Goal: Check status: Check status

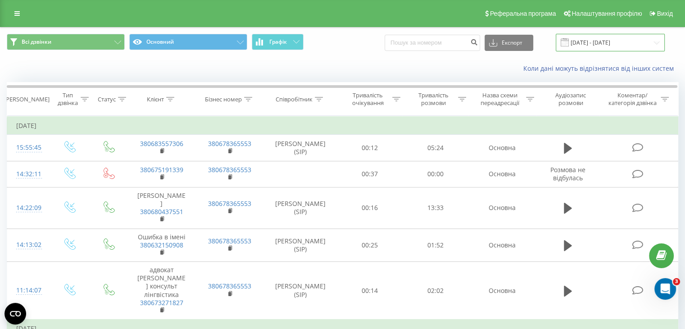
click at [597, 39] on input "[DATE] - [DATE]" at bounding box center [610, 43] width 109 height 18
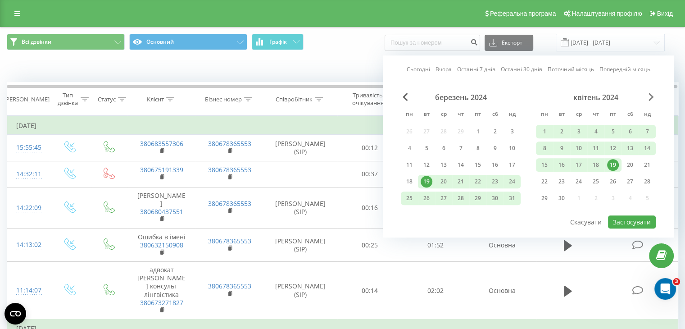
click at [649, 94] on span "Next Month" at bounding box center [651, 97] width 5 height 8
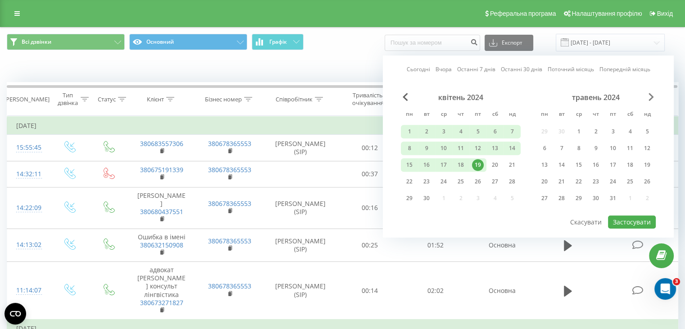
click at [649, 94] on span "Next Month" at bounding box center [651, 97] width 5 height 8
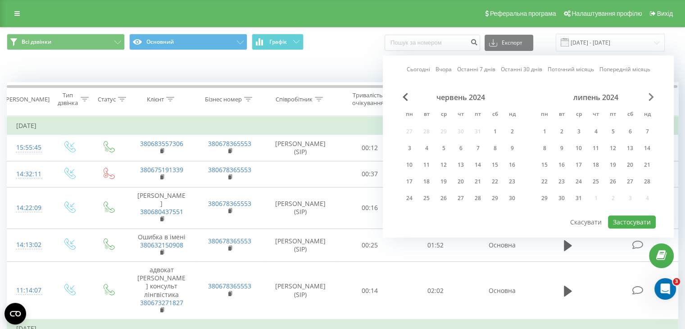
click at [649, 94] on span "Next Month" at bounding box center [651, 97] width 5 height 8
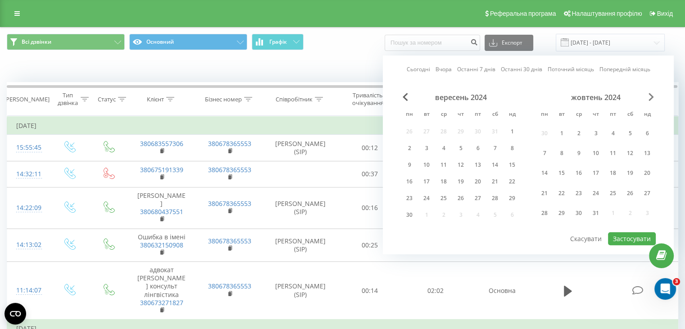
click at [649, 94] on span "Next Month" at bounding box center [651, 97] width 5 height 8
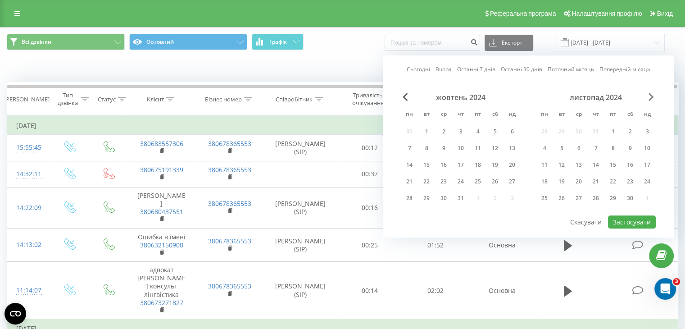
click at [649, 94] on span "Next Month" at bounding box center [651, 97] width 5 height 8
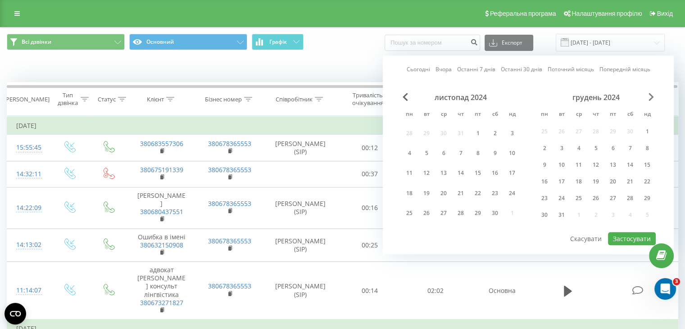
click at [649, 94] on span "Next Month" at bounding box center [651, 97] width 5 height 8
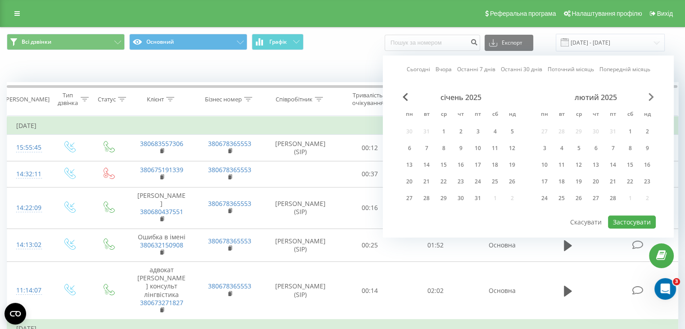
click at [649, 94] on span "Next Month" at bounding box center [651, 97] width 5 height 8
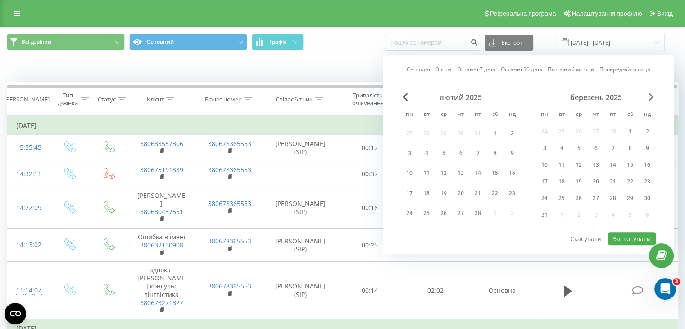
click at [649, 94] on span "Next Month" at bounding box center [651, 97] width 5 height 8
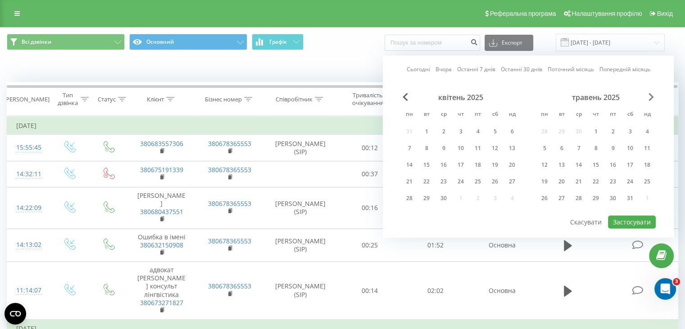
click at [650, 94] on span "Next Month" at bounding box center [651, 97] width 5 height 8
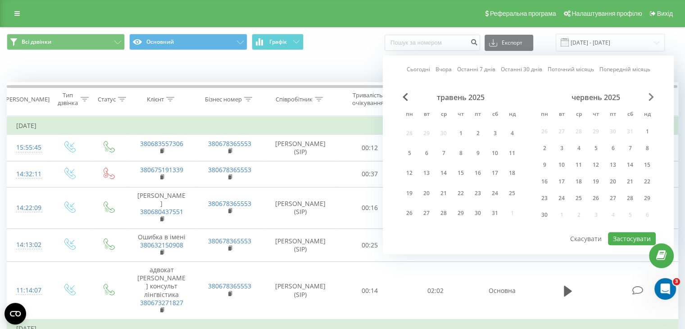
click at [650, 94] on span "Next Month" at bounding box center [651, 97] width 5 height 8
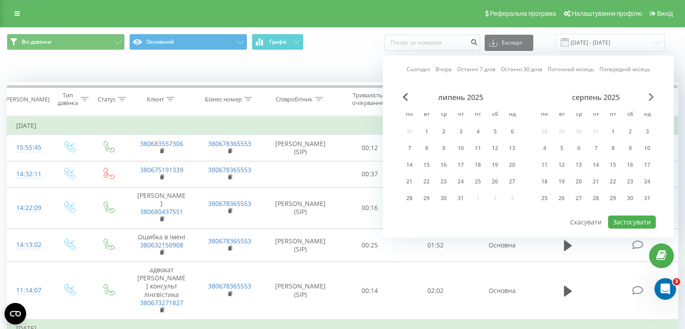
click at [650, 94] on span "Next Month" at bounding box center [651, 97] width 5 height 8
click at [566, 182] on div "23" at bounding box center [562, 182] width 12 height 12
click at [625, 219] on button "Застосувати" at bounding box center [632, 221] width 48 height 13
type input "[DATE] - [DATE]"
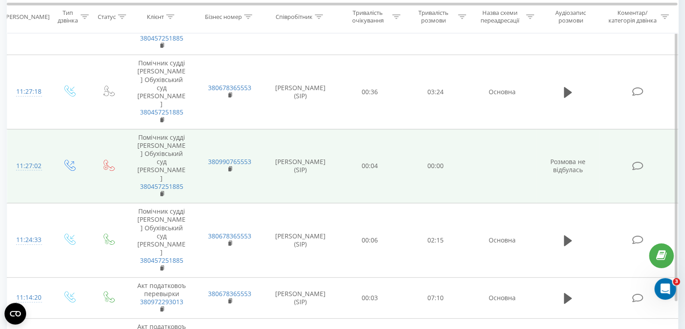
scroll to position [383, 0]
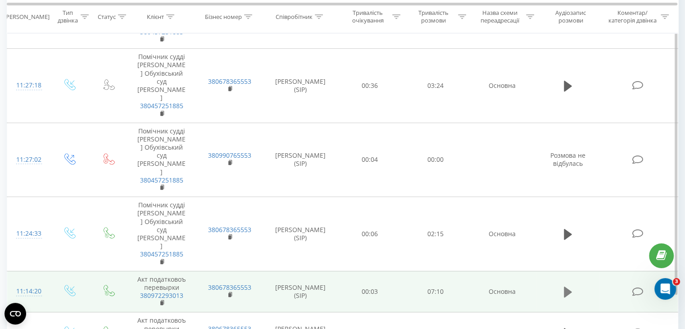
click at [565, 286] on icon at bounding box center [568, 291] width 8 height 11
drag, startPoint x: 178, startPoint y: 325, endPoint x: 372, endPoint y: 330, distance: 193.3
drag, startPoint x: 378, startPoint y: 324, endPoint x: 443, endPoint y: 325, distance: 64.4
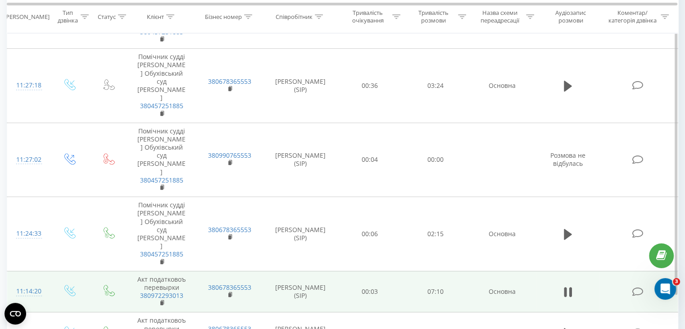
drag, startPoint x: 443, startPoint y: 324, endPoint x: 370, endPoint y: 326, distance: 73.0
drag, startPoint x: 371, startPoint y: 326, endPoint x: 318, endPoint y: 332, distance: 53.1
